Goal: Task Accomplishment & Management: Use online tool/utility

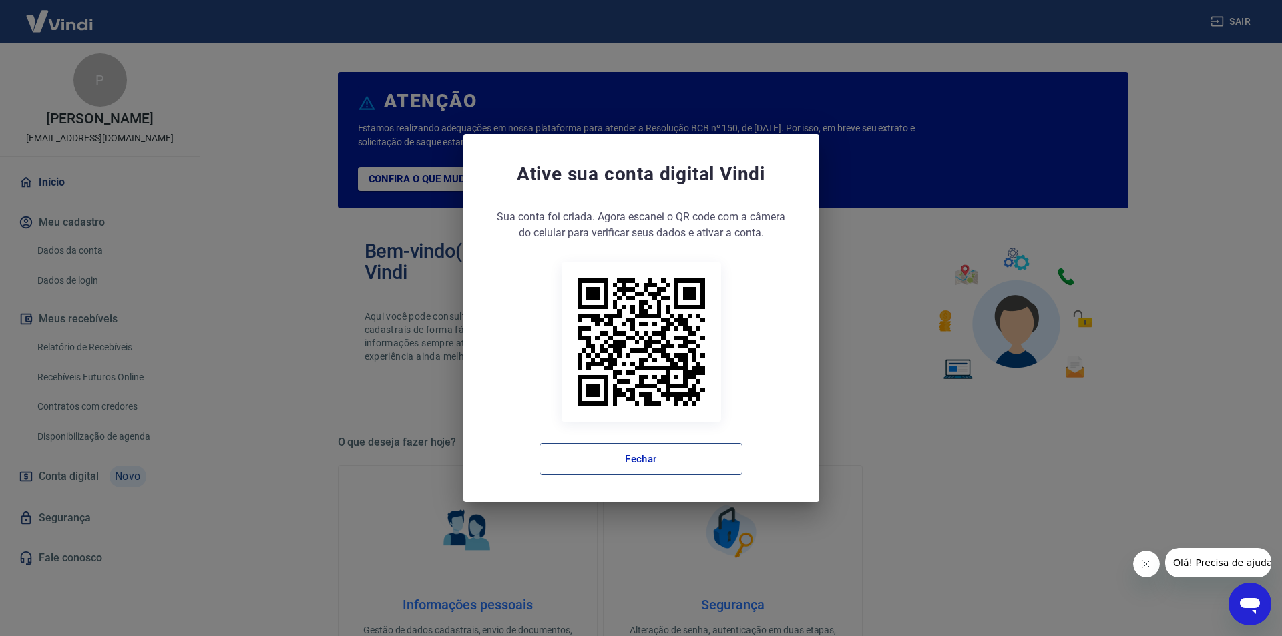
click at [655, 459] on button "Fechar" at bounding box center [640, 459] width 203 height 32
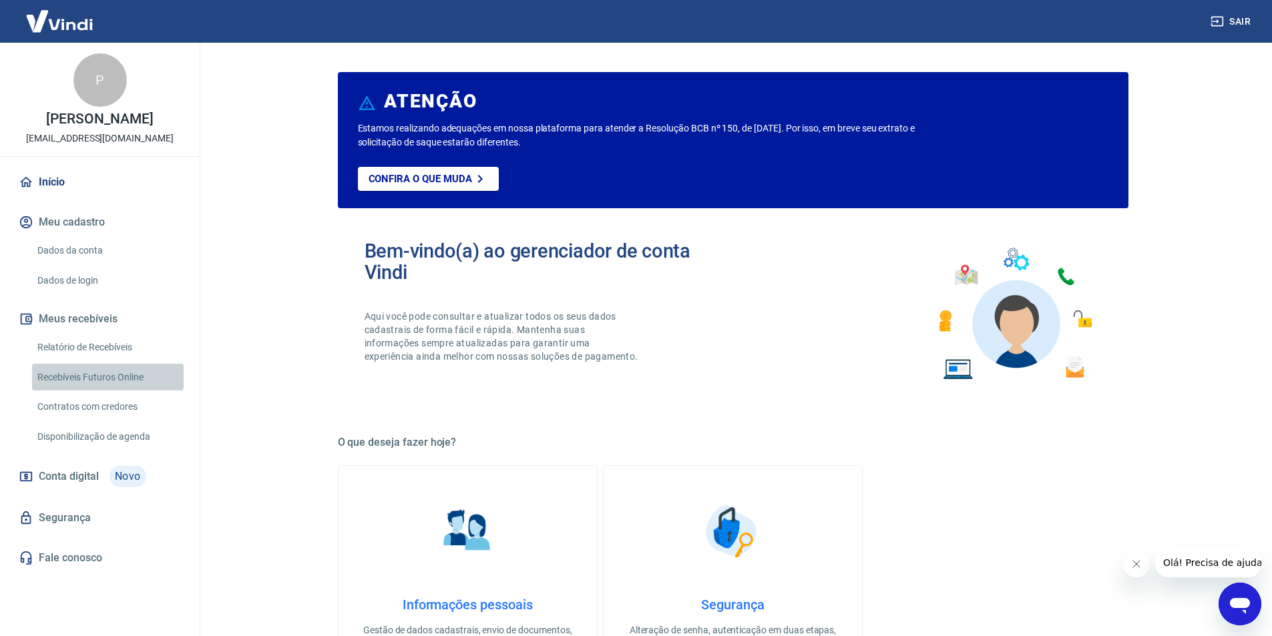
click at [114, 383] on link "Recebíveis Futuros Online" at bounding box center [108, 377] width 152 height 27
click at [115, 378] on link "Recebíveis Futuros Online" at bounding box center [108, 377] width 152 height 27
